Goal: Obtain resource: Download file/media

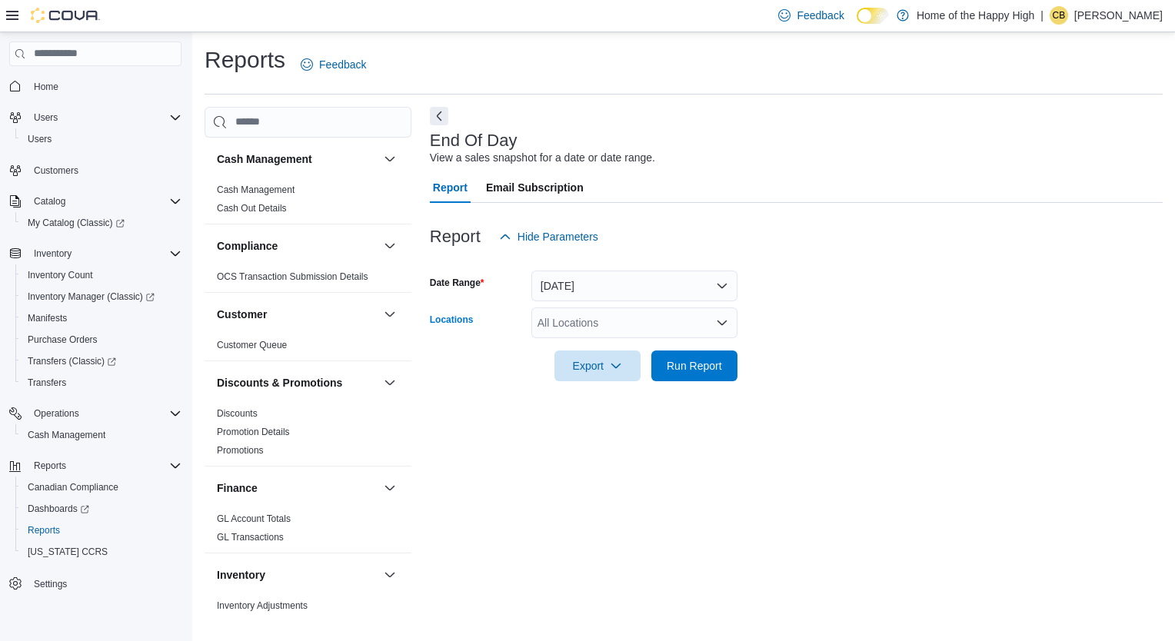
click at [723, 322] on icon "Open list of options" at bounding box center [721, 322] width 9 height 5
type input "****"
click at [714, 345] on span "Edmonton - [PERSON_NAME][GEOGRAPHIC_DATA] - Pop's Cannabis" at bounding box center [759, 348] width 344 height 15
click at [840, 345] on div at bounding box center [796, 344] width 733 height 12
click at [596, 364] on span "Export" at bounding box center [598, 365] width 68 height 31
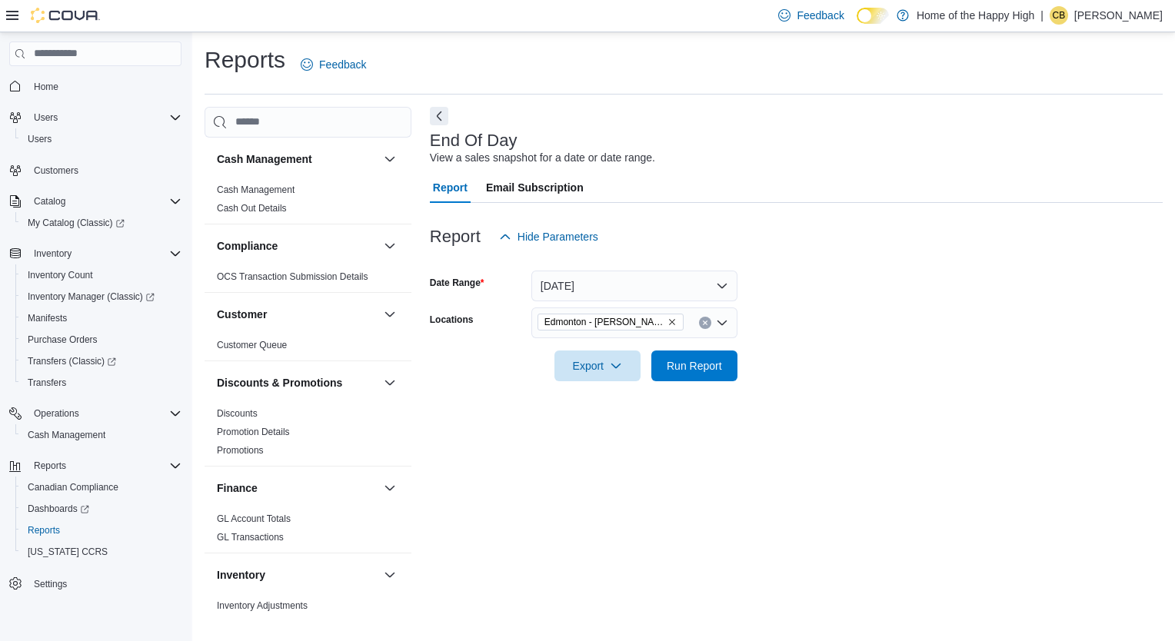
click at [944, 532] on div "End Of Day View a sales snapshot for a date or date range. Report Email Subscri…" at bounding box center [796, 363] width 733 height 512
click at [609, 358] on span "Export" at bounding box center [598, 365] width 68 height 31
click at [600, 432] on span "Export to Pdf" at bounding box center [599, 427] width 69 height 12
click at [1104, 12] on p "[PERSON_NAME]" at bounding box center [1118, 15] width 88 height 18
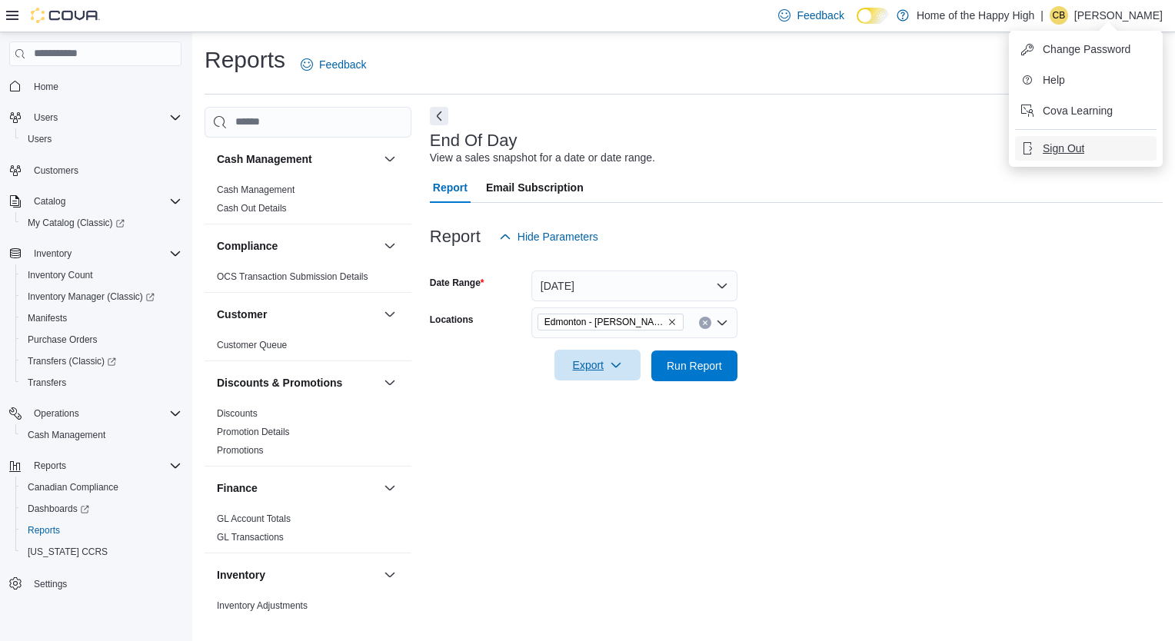
click at [1080, 155] on button "Sign Out" at bounding box center [1085, 148] width 141 height 25
